Goal: Check status: Check status

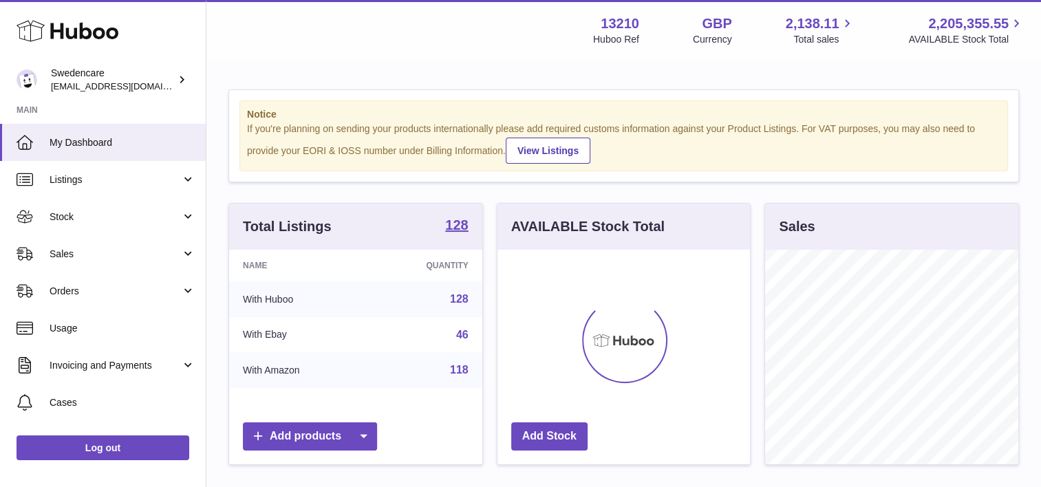
scroll to position [215, 257]
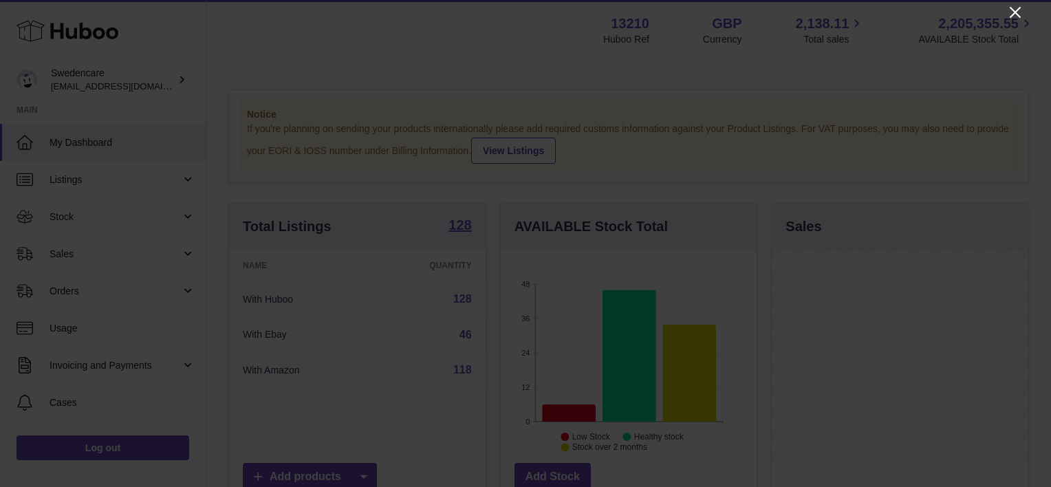
click at [1016, 14] on icon "Close" at bounding box center [1015, 12] width 17 height 17
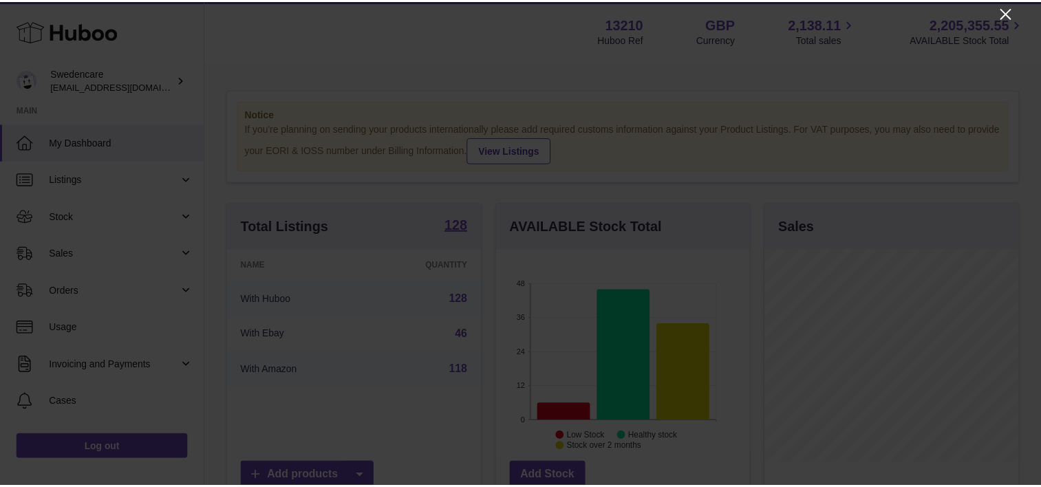
scroll to position [687804, 687765]
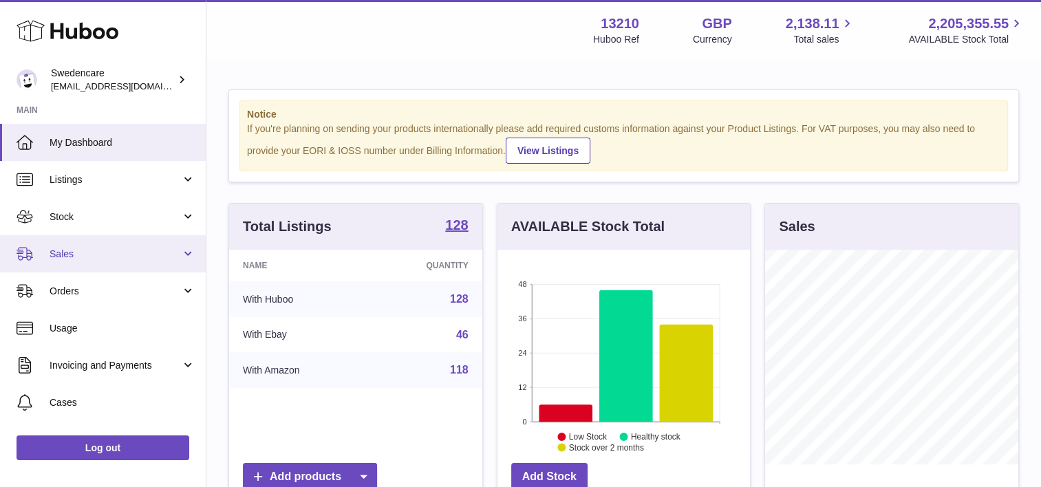
click at [111, 258] on span "Sales" at bounding box center [115, 254] width 131 height 13
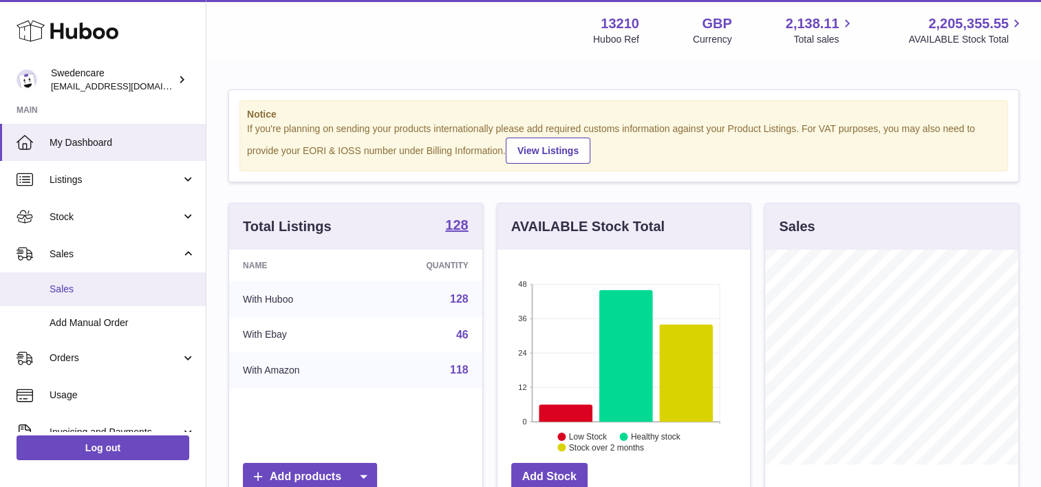
click at [125, 294] on span "Sales" at bounding box center [123, 289] width 146 height 13
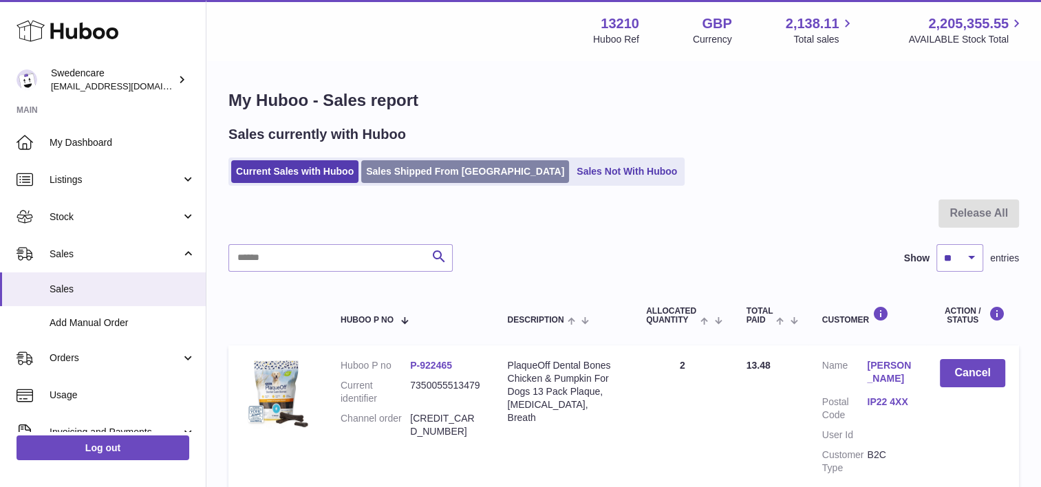
click at [407, 176] on link "Sales Shipped From [GEOGRAPHIC_DATA]" at bounding box center [465, 171] width 208 height 23
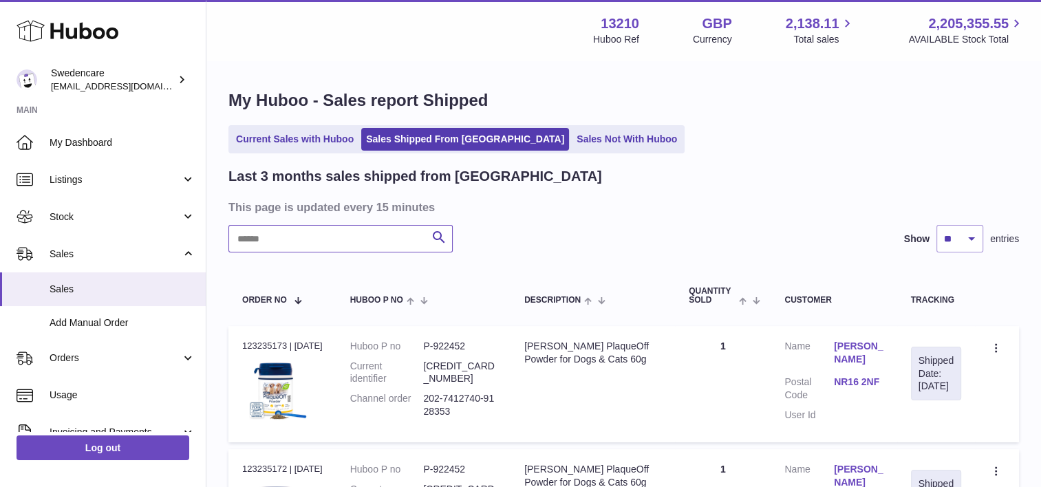
click at [345, 233] on input "text" at bounding box center [340, 239] width 224 height 28
paste input "**********"
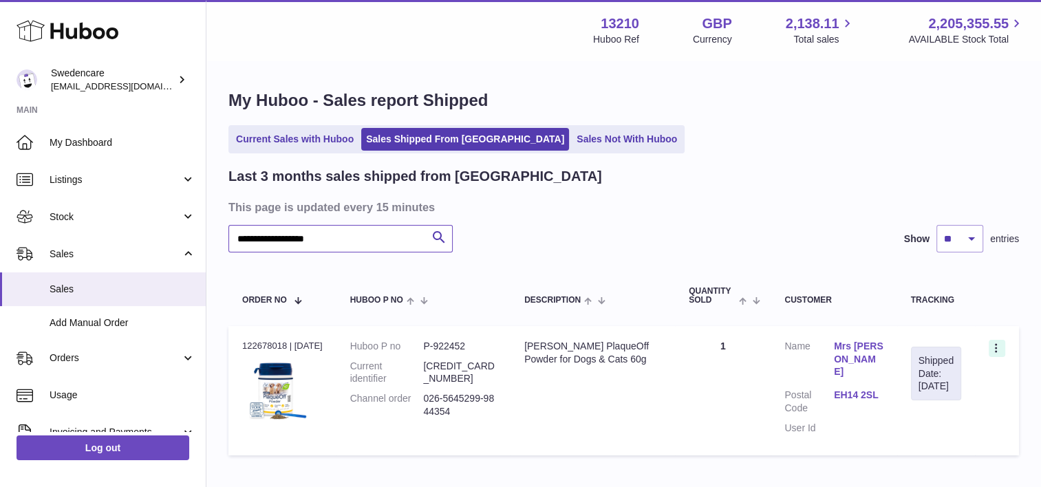
type input "**********"
click at [998, 349] on icon at bounding box center [997, 350] width 16 height 14
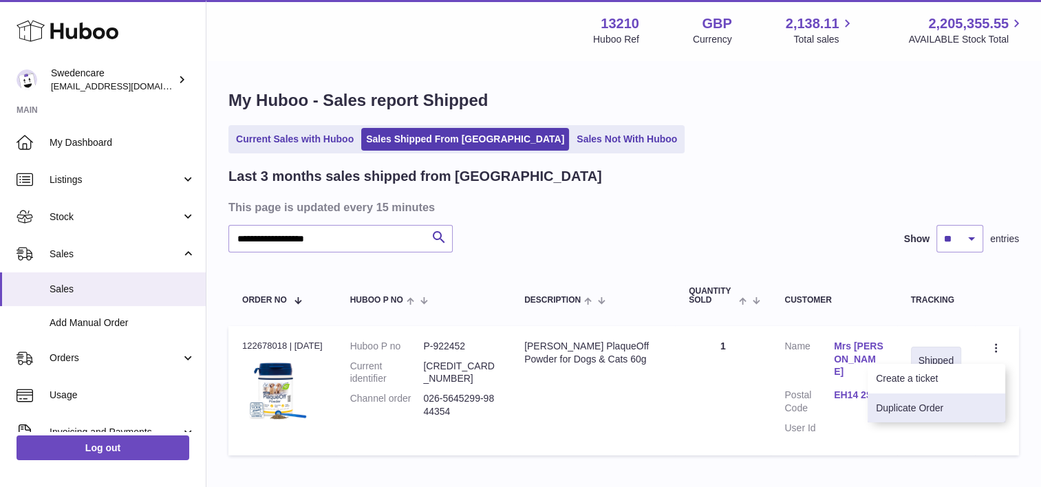
click at [927, 407] on li "Duplicate Order" at bounding box center [937, 409] width 138 height 30
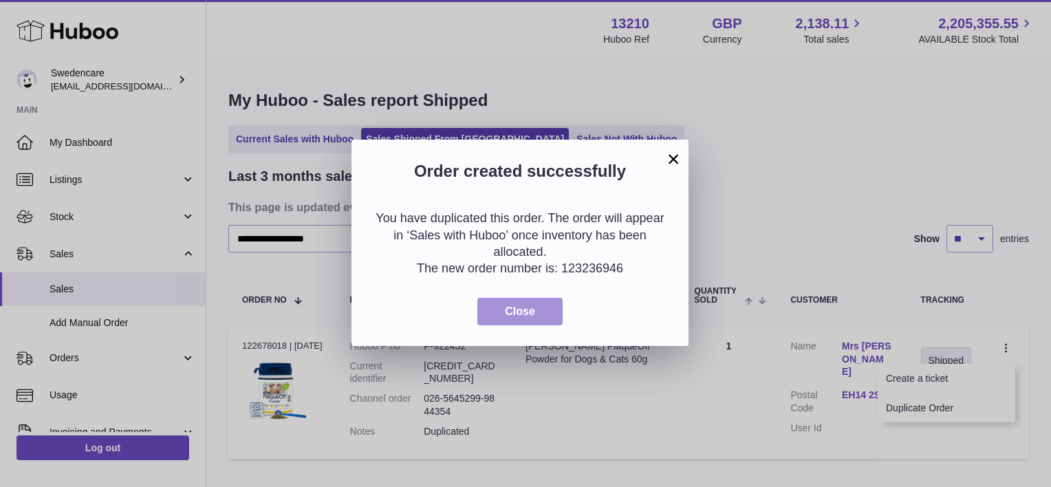
click at [506, 312] on span "Close" at bounding box center [520, 311] width 30 height 12
